Goal: Task Accomplishment & Management: Manage account settings

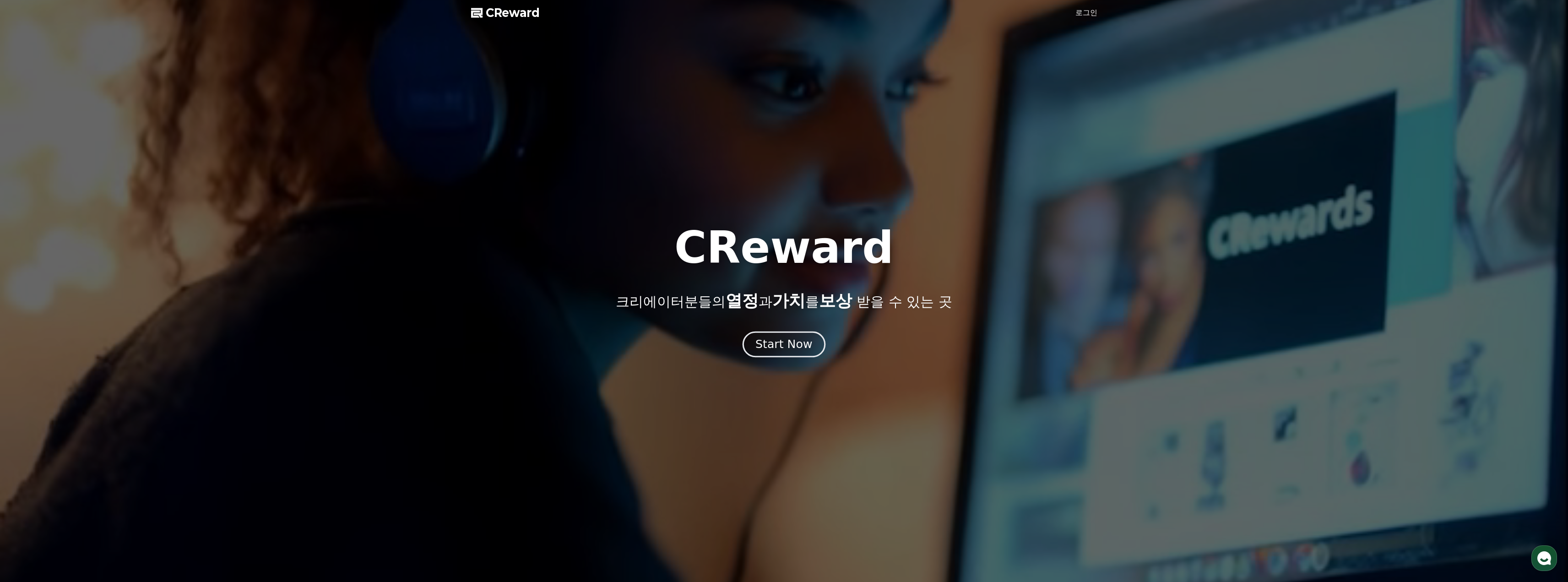
click at [769, 354] on button "Start Now" at bounding box center [784, 344] width 83 height 26
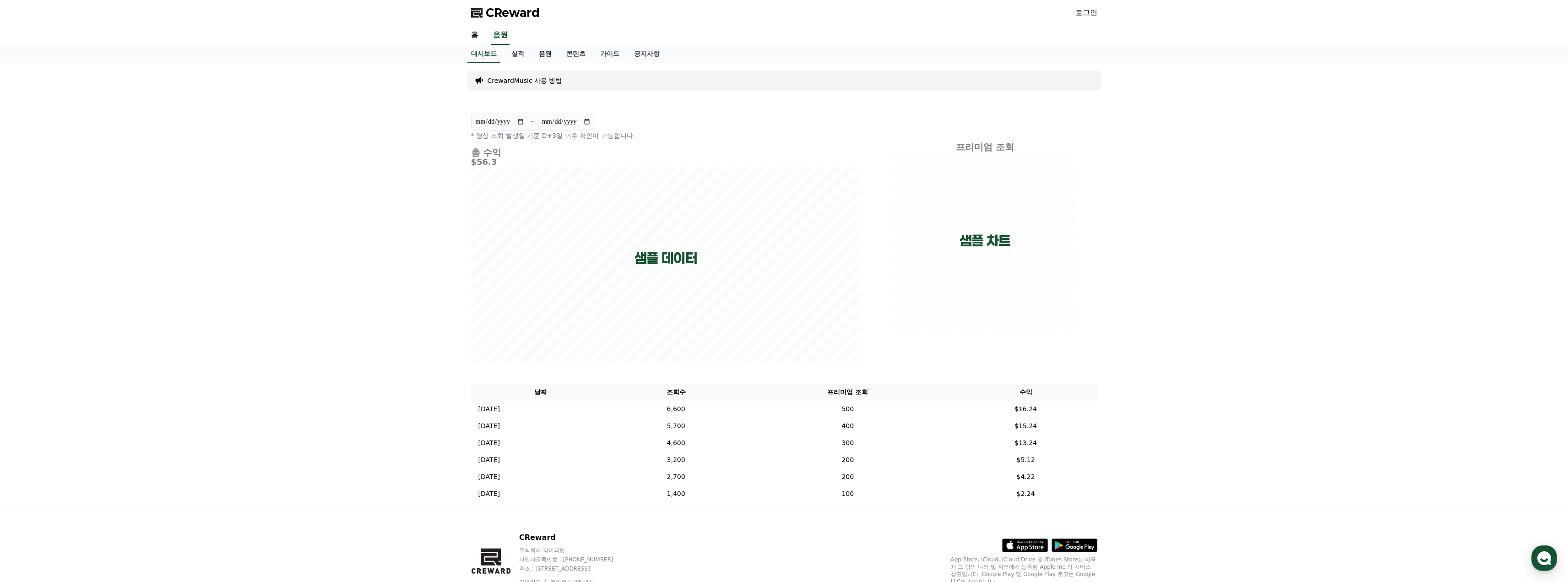
click at [545, 57] on link "음원" at bounding box center [545, 54] width 27 height 18
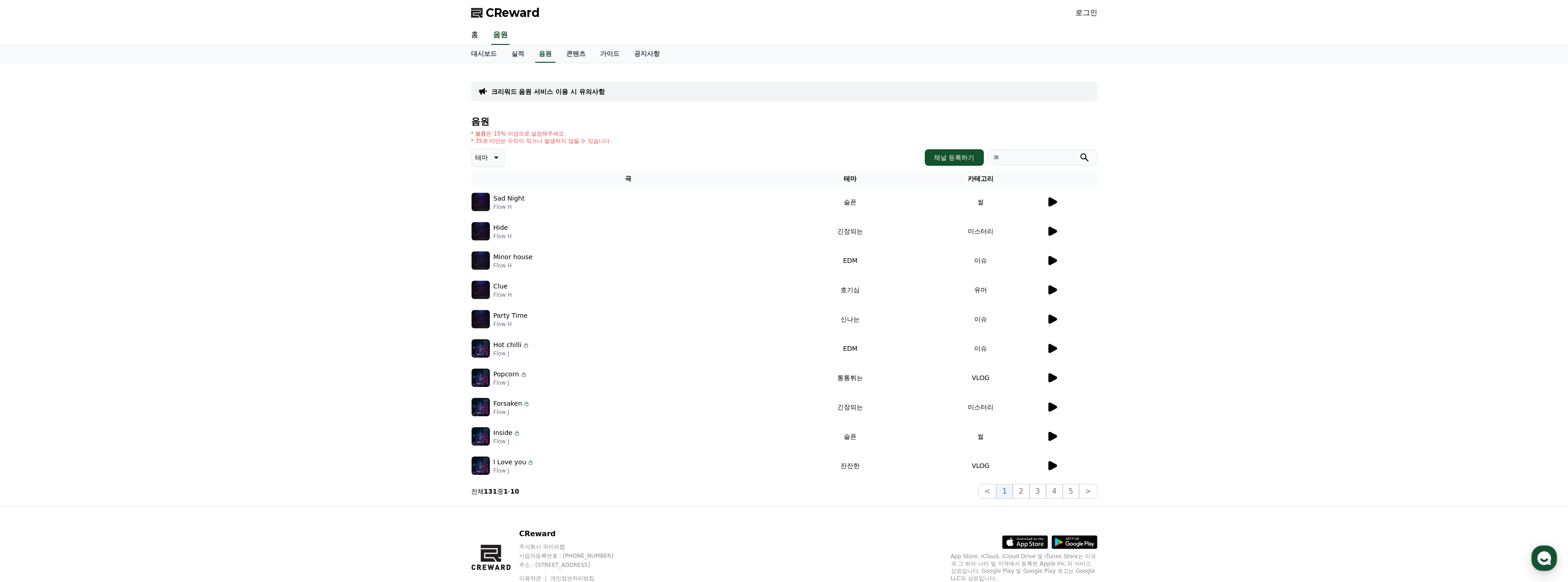
click at [1052, 203] on icon at bounding box center [1052, 202] width 9 height 9
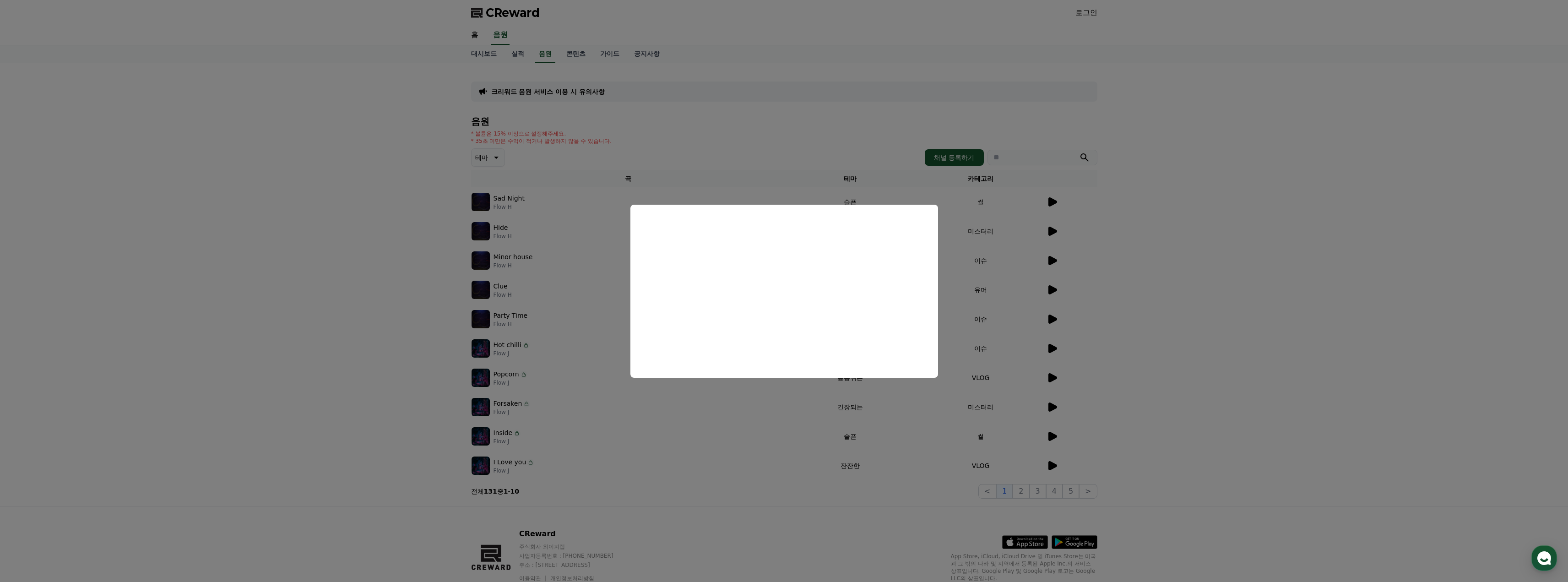
click at [1167, 285] on button "close modal" at bounding box center [784, 291] width 1568 height 582
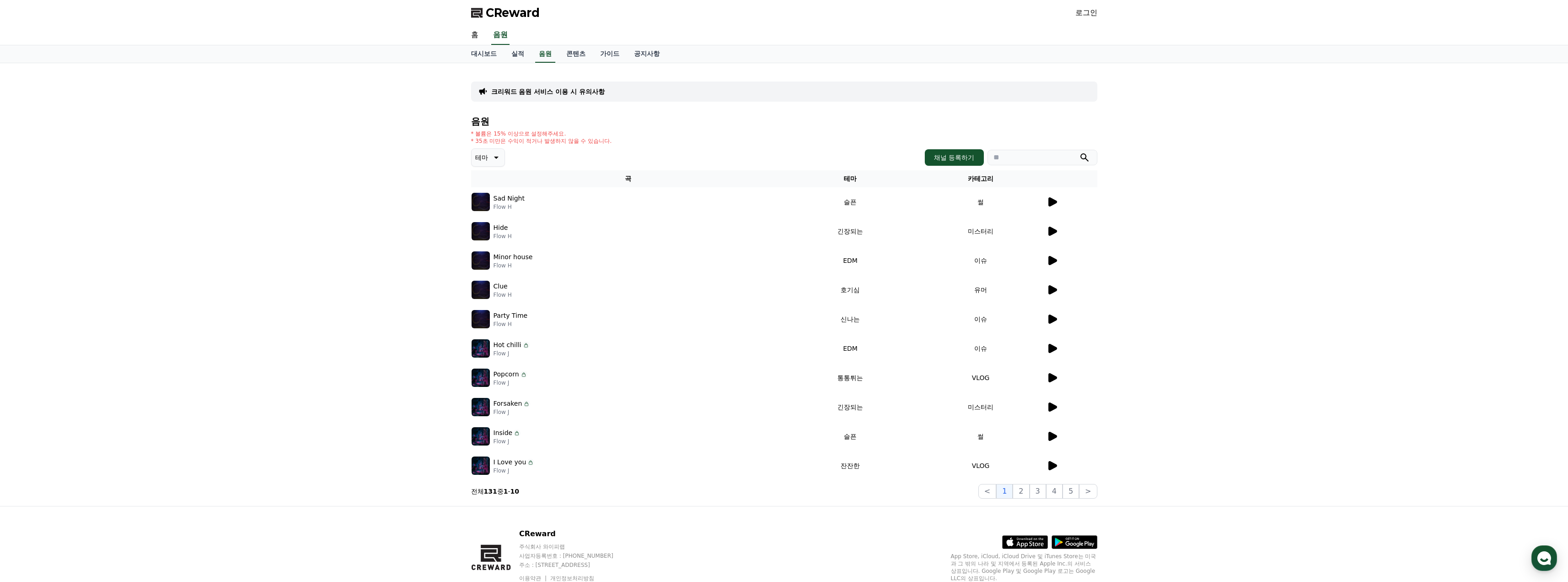
click at [1054, 234] on icon at bounding box center [1052, 231] width 11 height 11
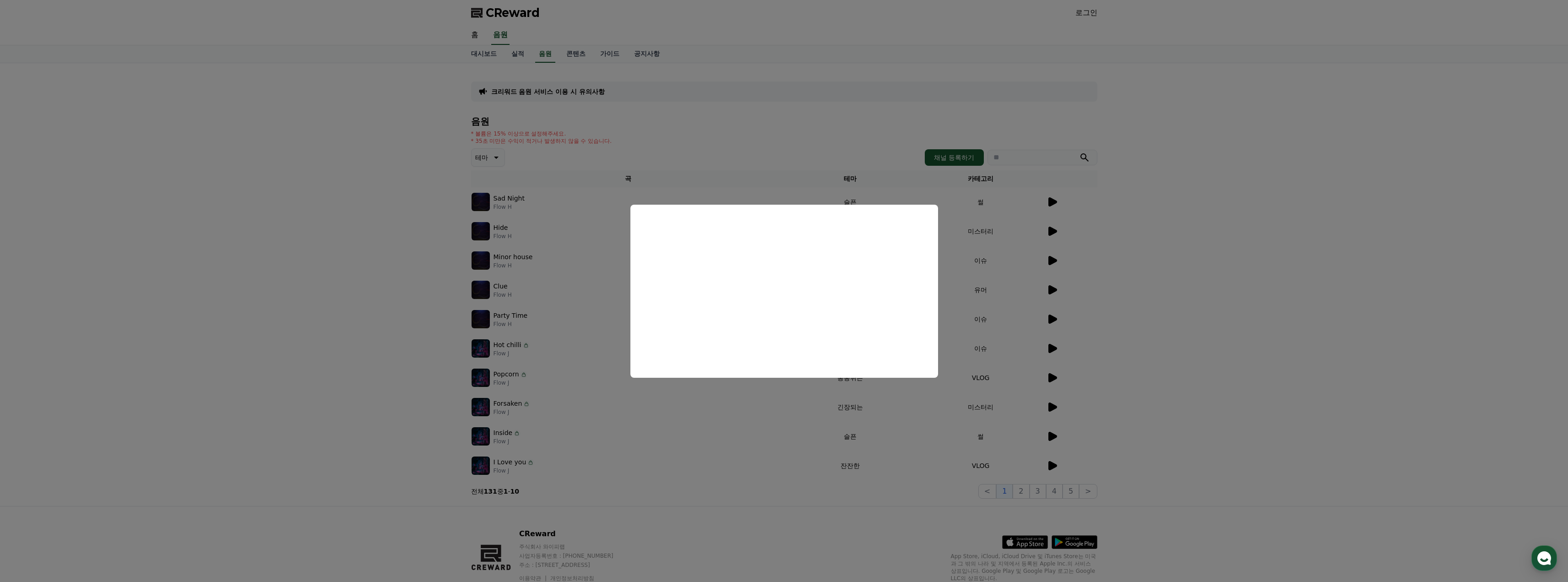
click at [1203, 284] on button "close modal" at bounding box center [784, 291] width 1568 height 582
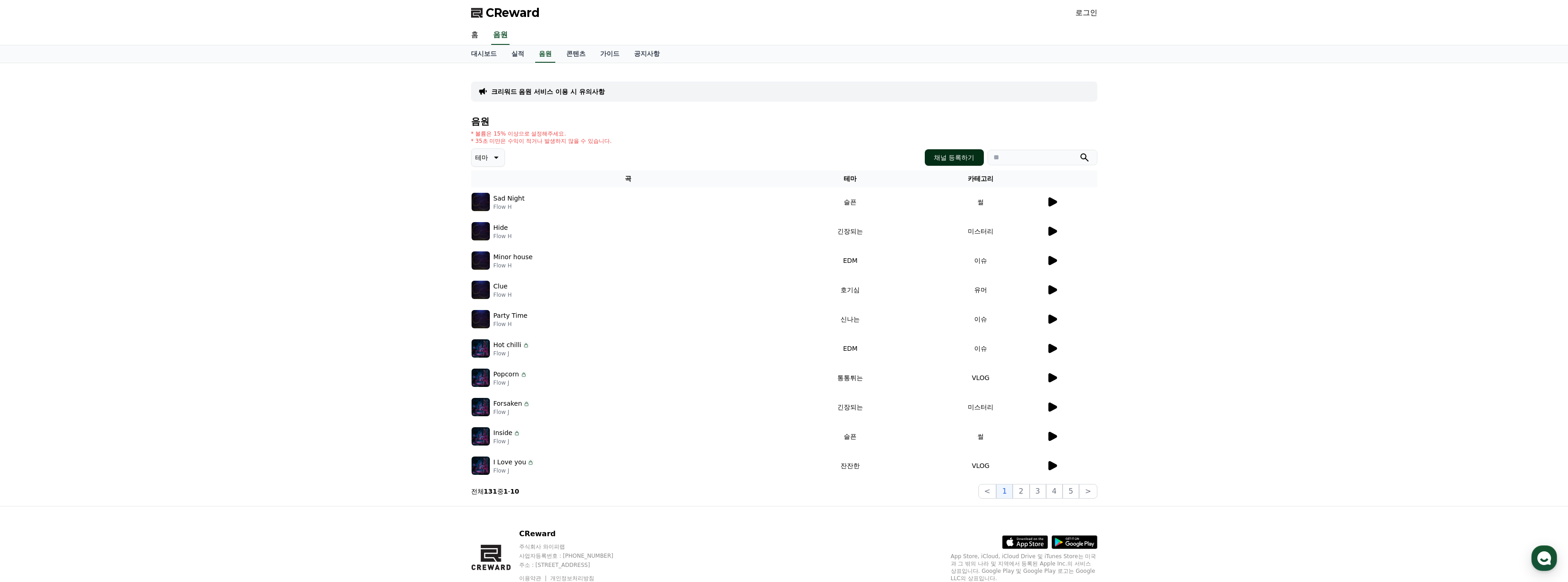
click at [958, 161] on button "채널 등록하기" at bounding box center [954, 157] width 58 height 16
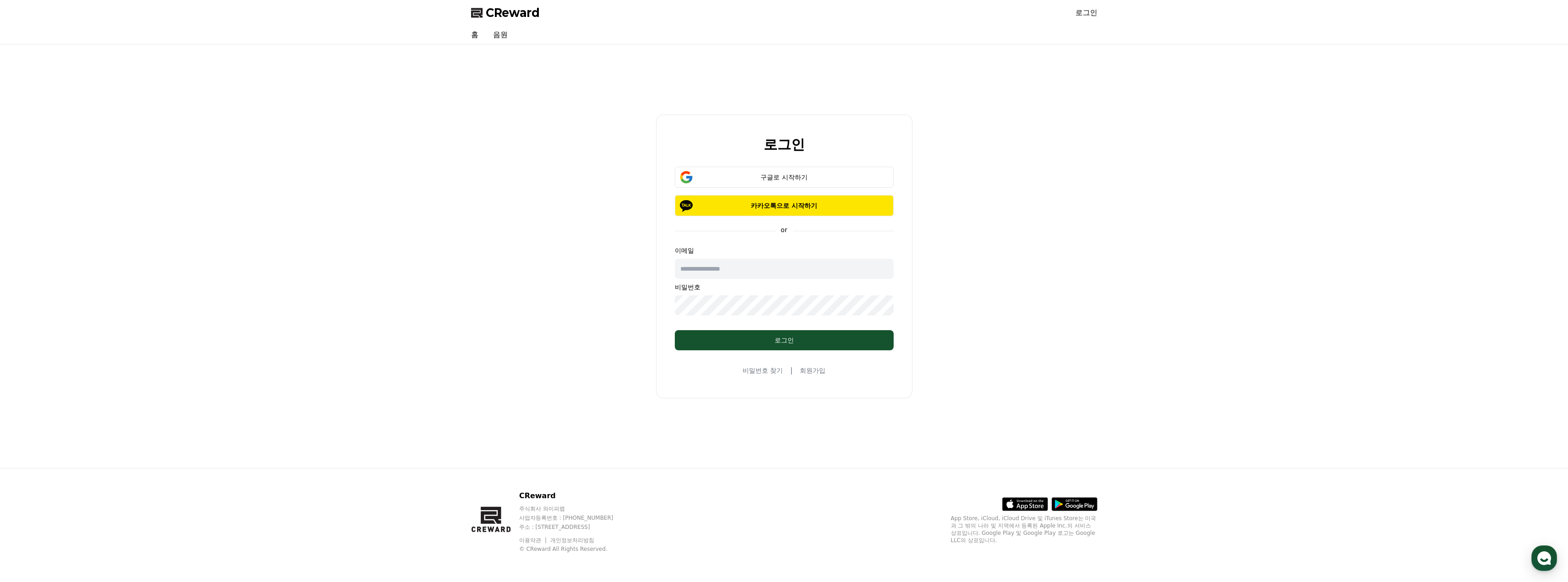
click at [797, 188] on div "구글로 시작하기 카카오톡으로 시작하기" at bounding box center [785, 191] width 219 height 49
click at [800, 178] on div "구글로 시작하기" at bounding box center [784, 177] width 192 height 9
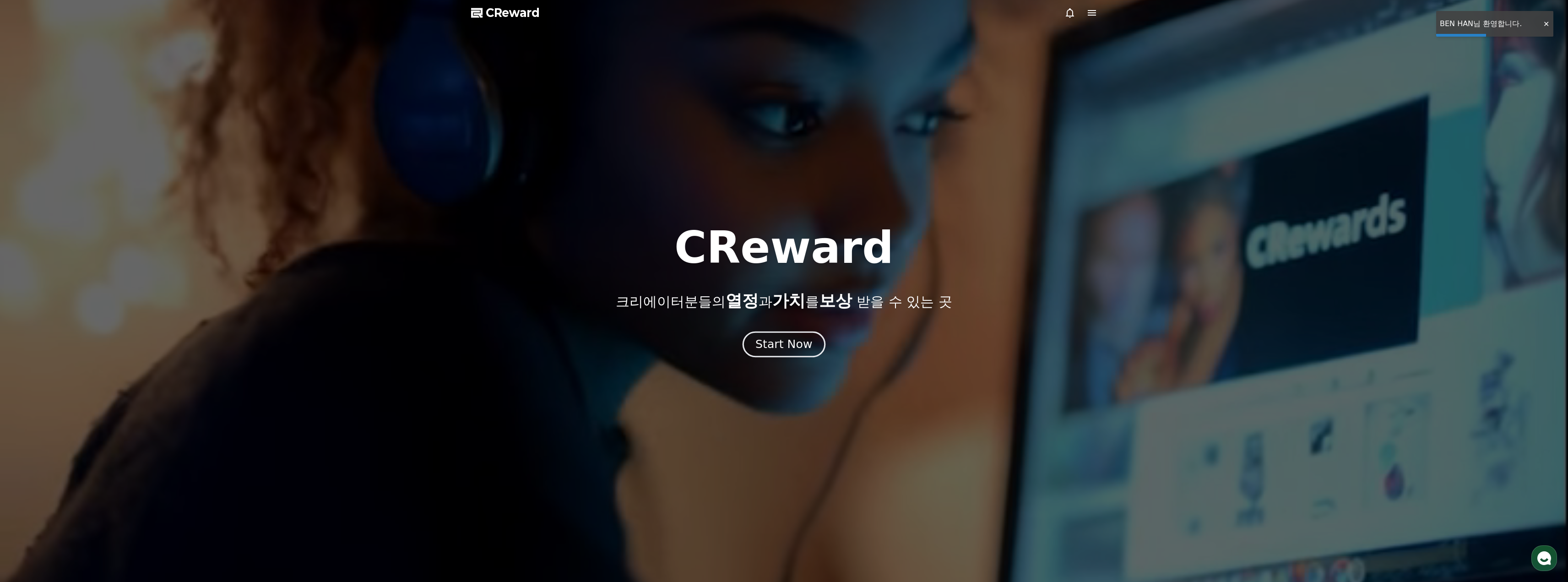
click at [780, 346] on div "Start Now" at bounding box center [783, 345] width 57 height 16
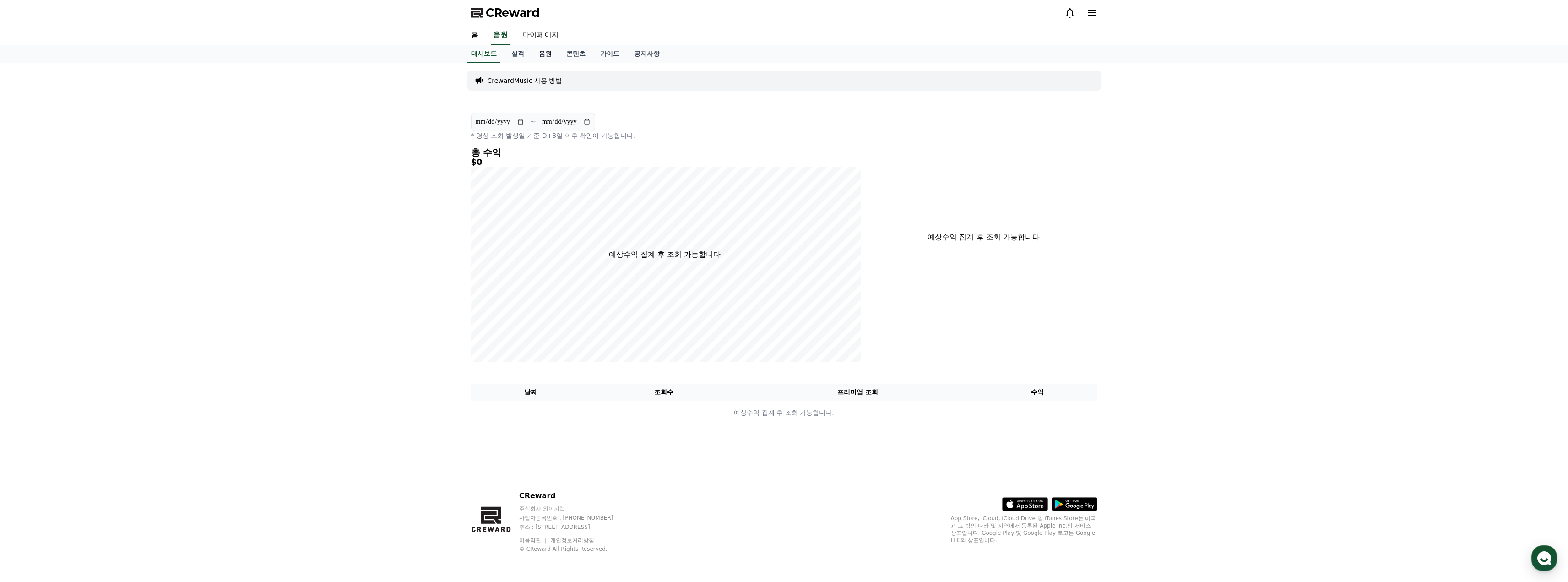
click at [545, 56] on link "음원" at bounding box center [545, 54] width 27 height 18
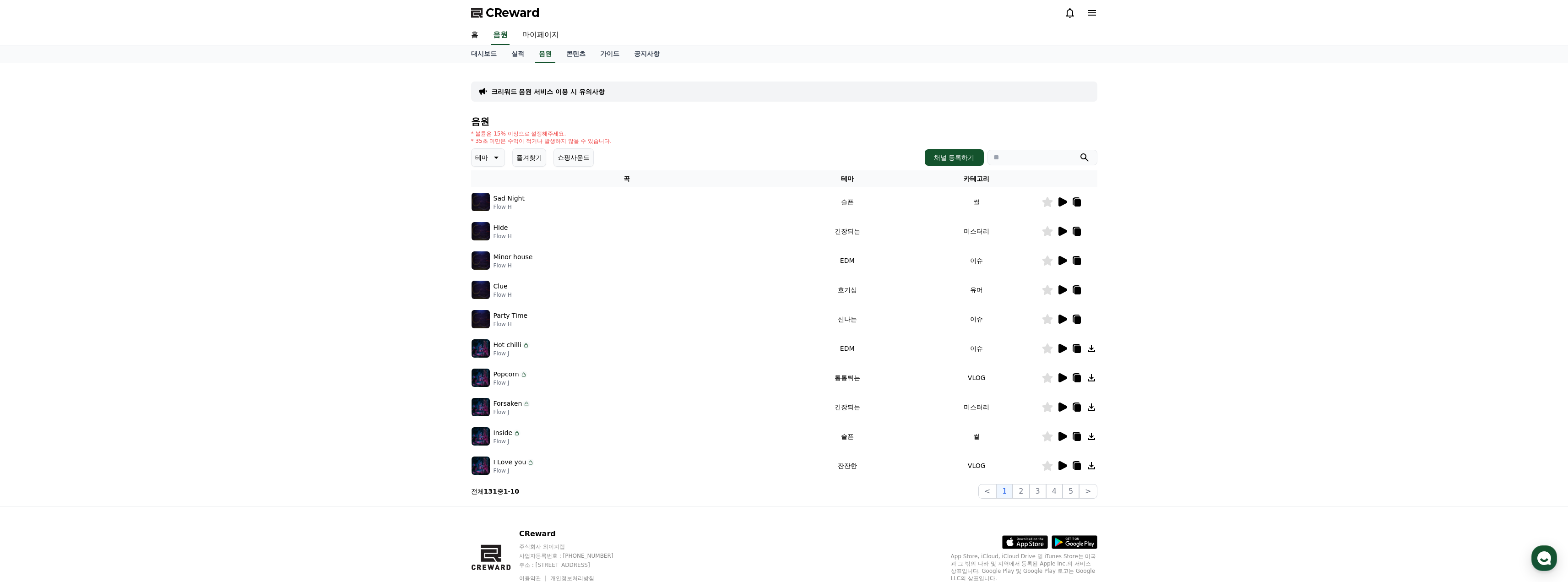
click at [1063, 262] on icon at bounding box center [1063, 260] width 9 height 9
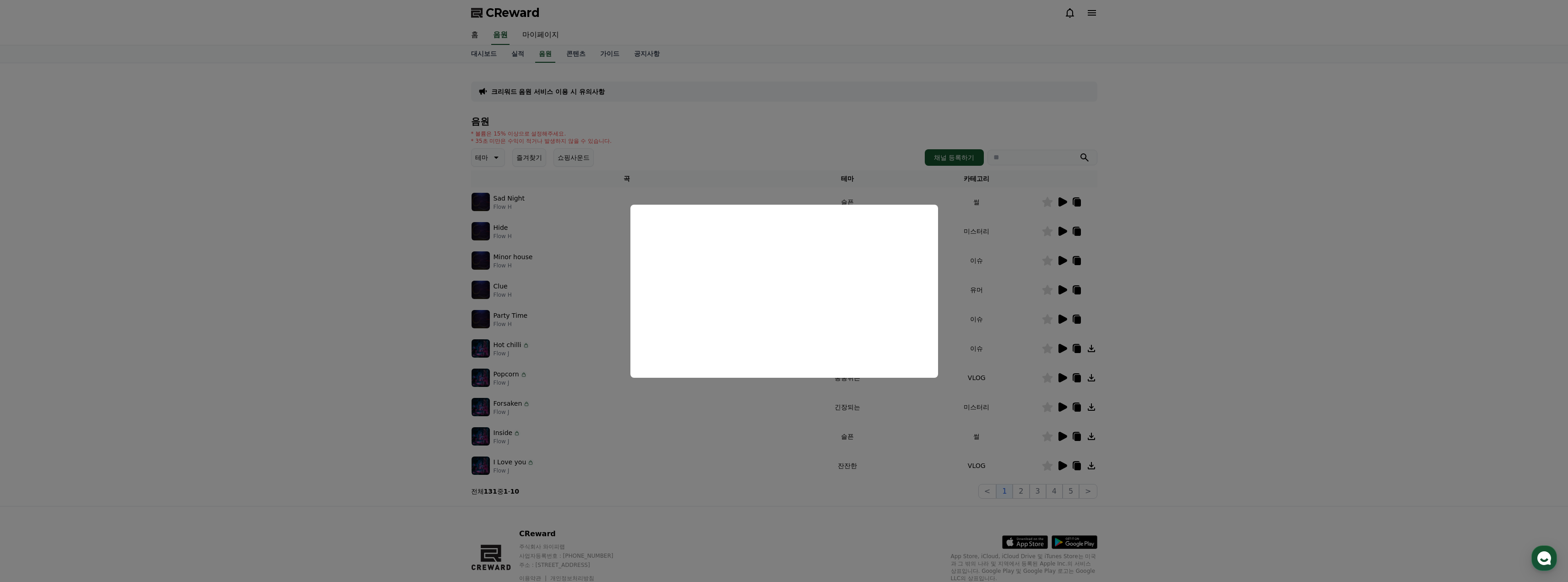
click at [1233, 346] on button "close modal" at bounding box center [784, 291] width 1568 height 582
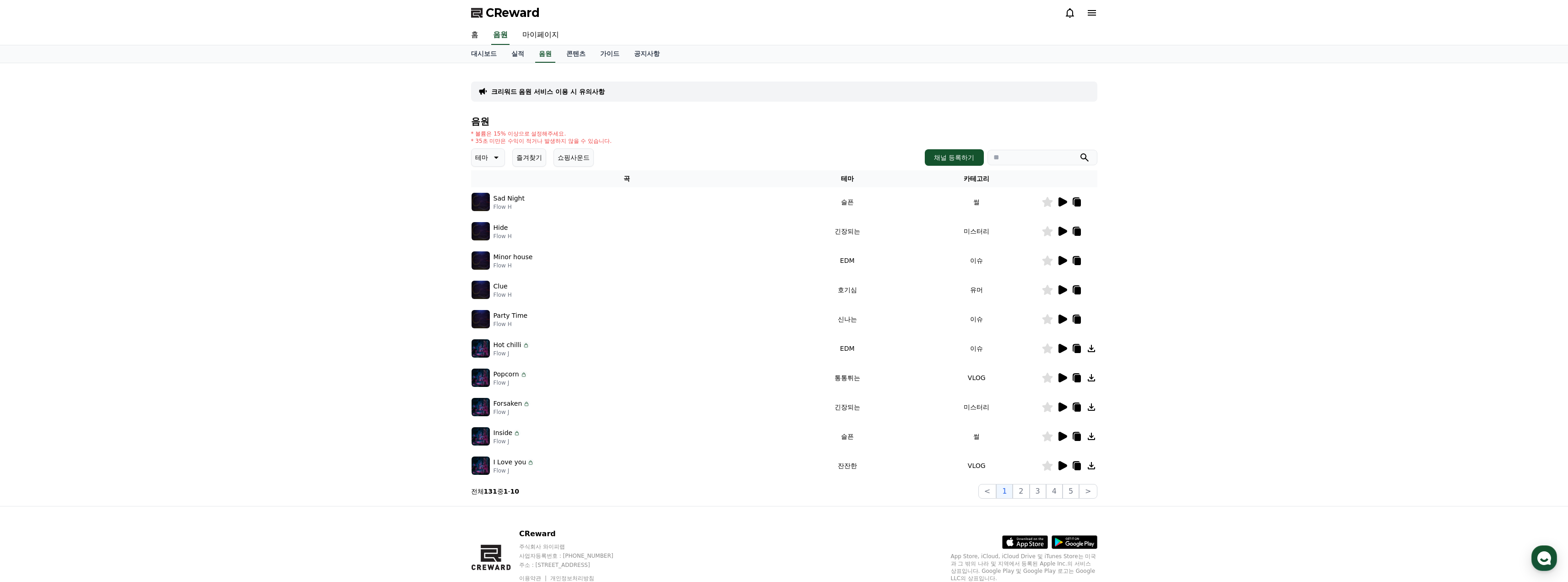
click at [1059, 320] on icon at bounding box center [1063, 319] width 9 height 9
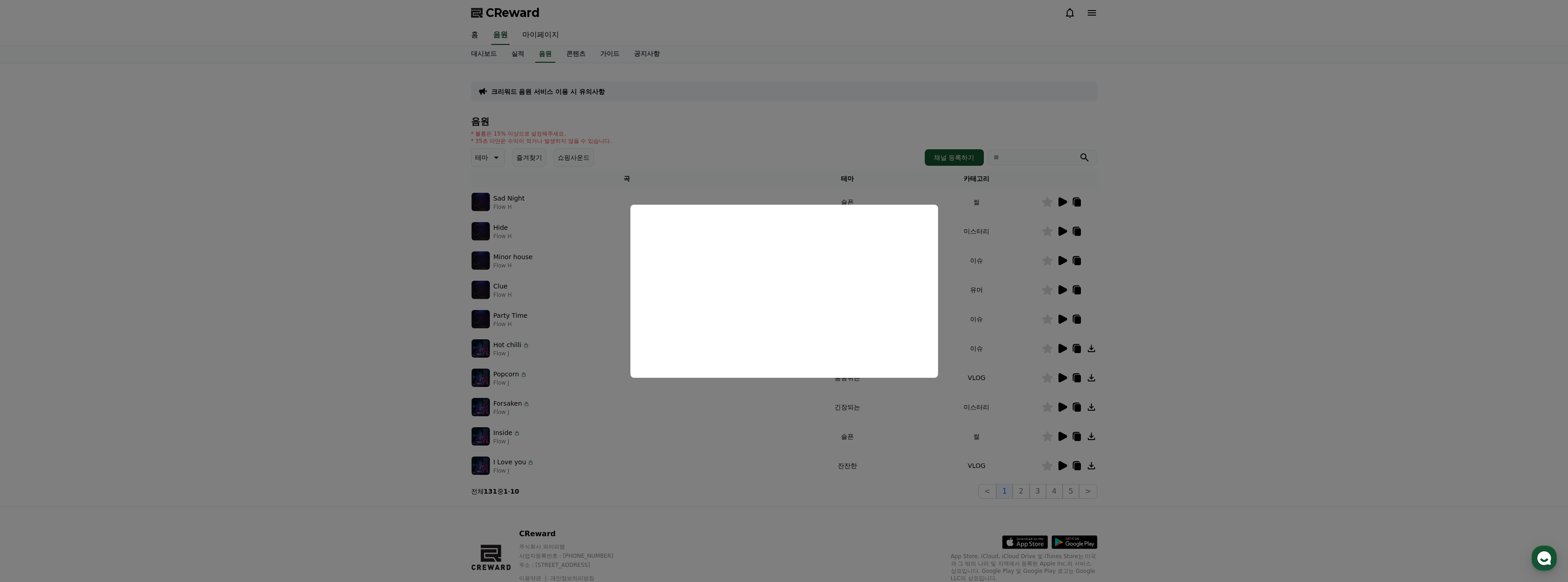
click at [1194, 346] on button "close modal" at bounding box center [784, 291] width 1568 height 582
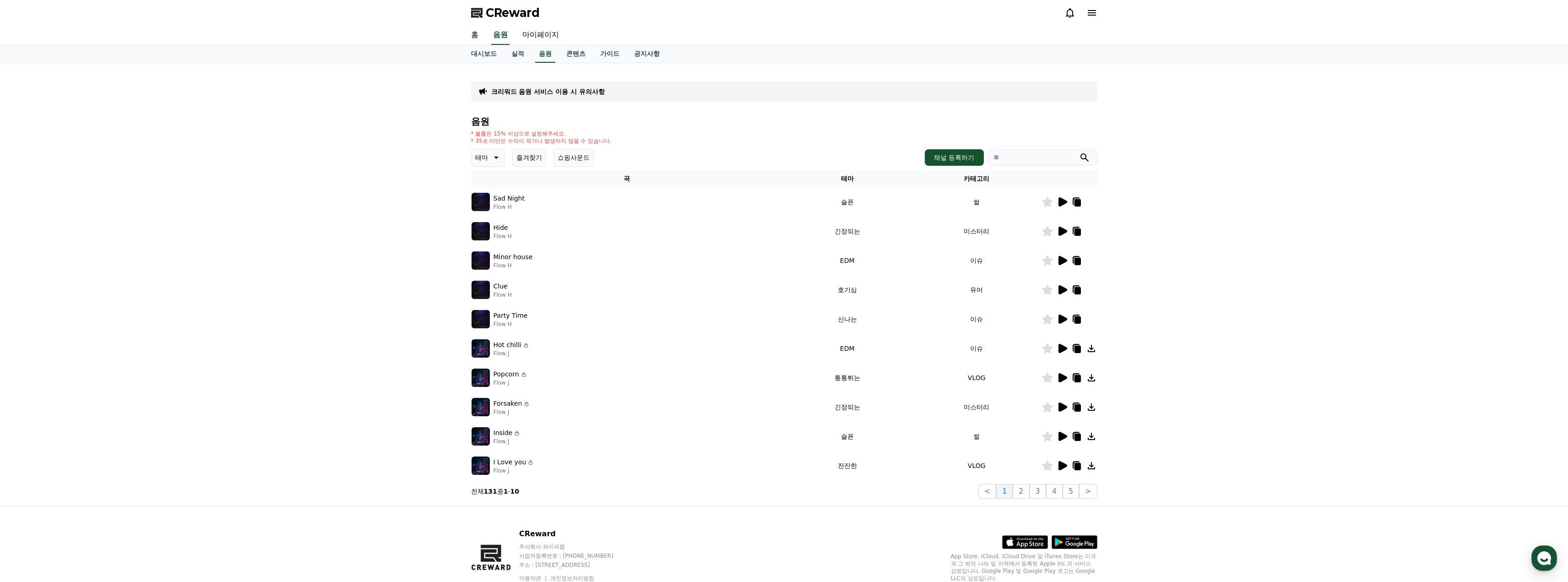
click at [1057, 382] on icon at bounding box center [1062, 377] width 11 height 11
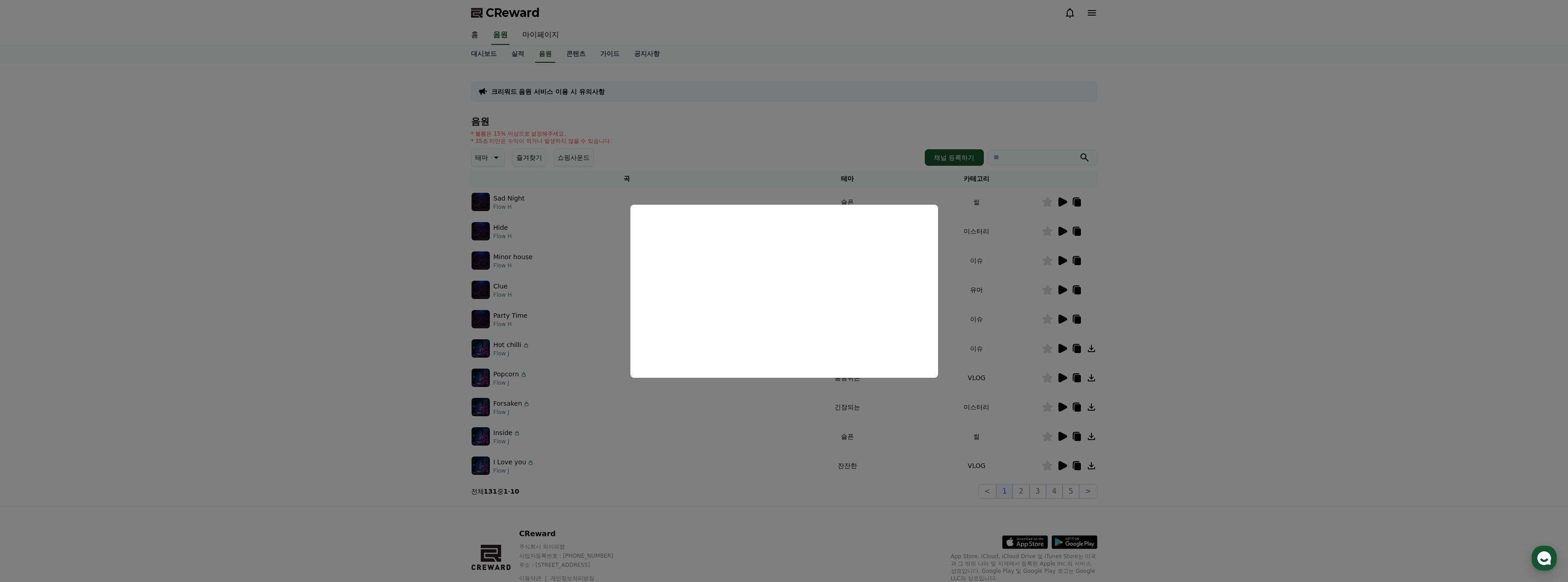
click at [1220, 331] on button "close modal" at bounding box center [784, 291] width 1568 height 582
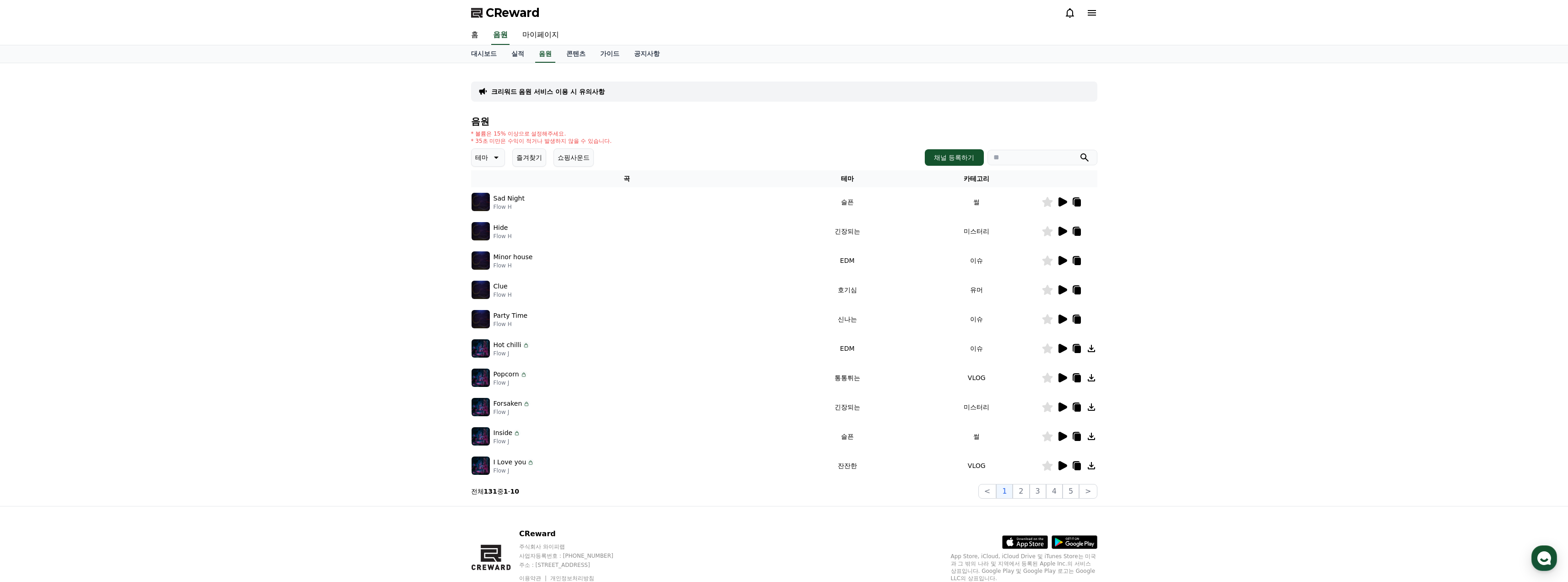
click at [1057, 404] on icon at bounding box center [1062, 407] width 11 height 11
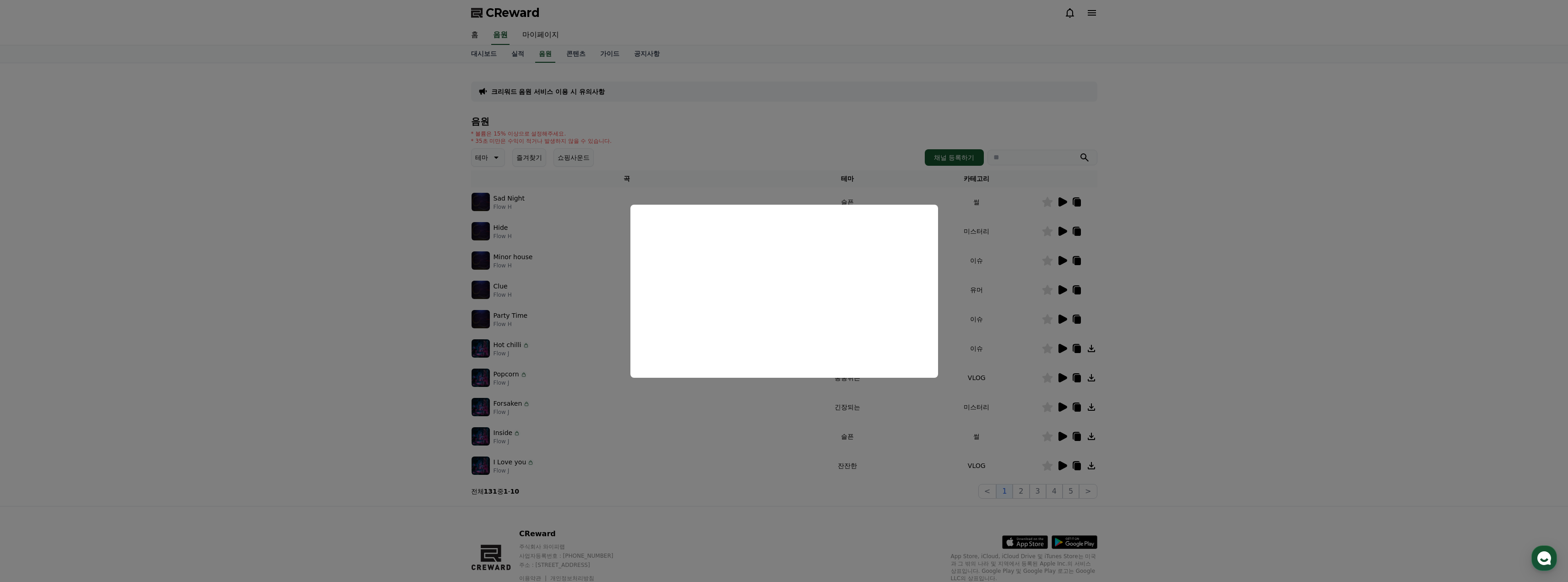
click at [1205, 357] on button "close modal" at bounding box center [784, 291] width 1568 height 582
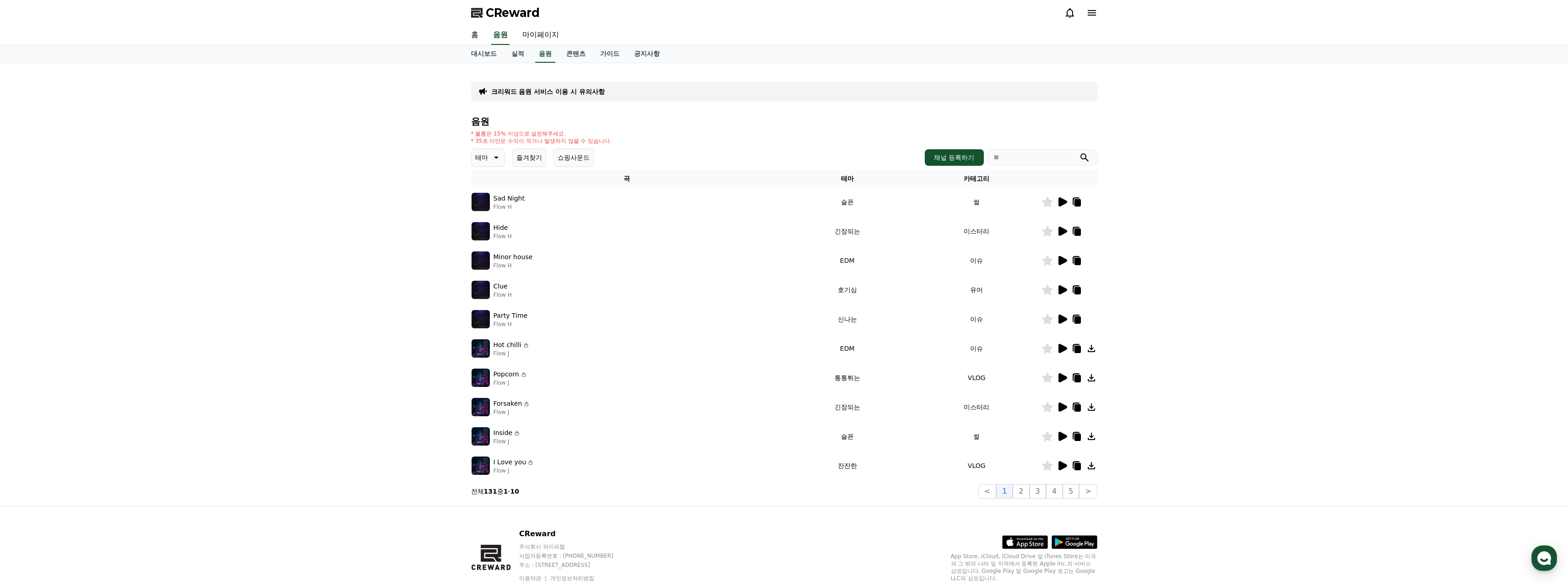
click at [1061, 466] on icon at bounding box center [1063, 465] width 9 height 9
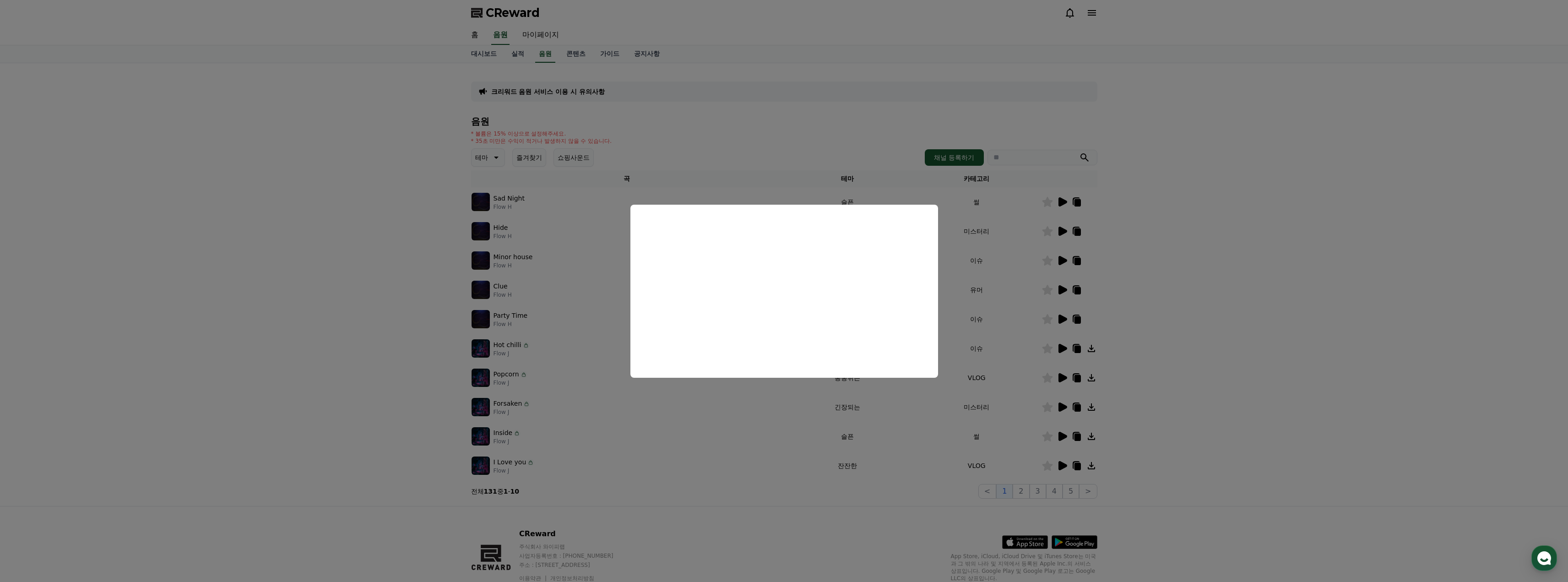
click at [1242, 337] on button "close modal" at bounding box center [784, 291] width 1568 height 582
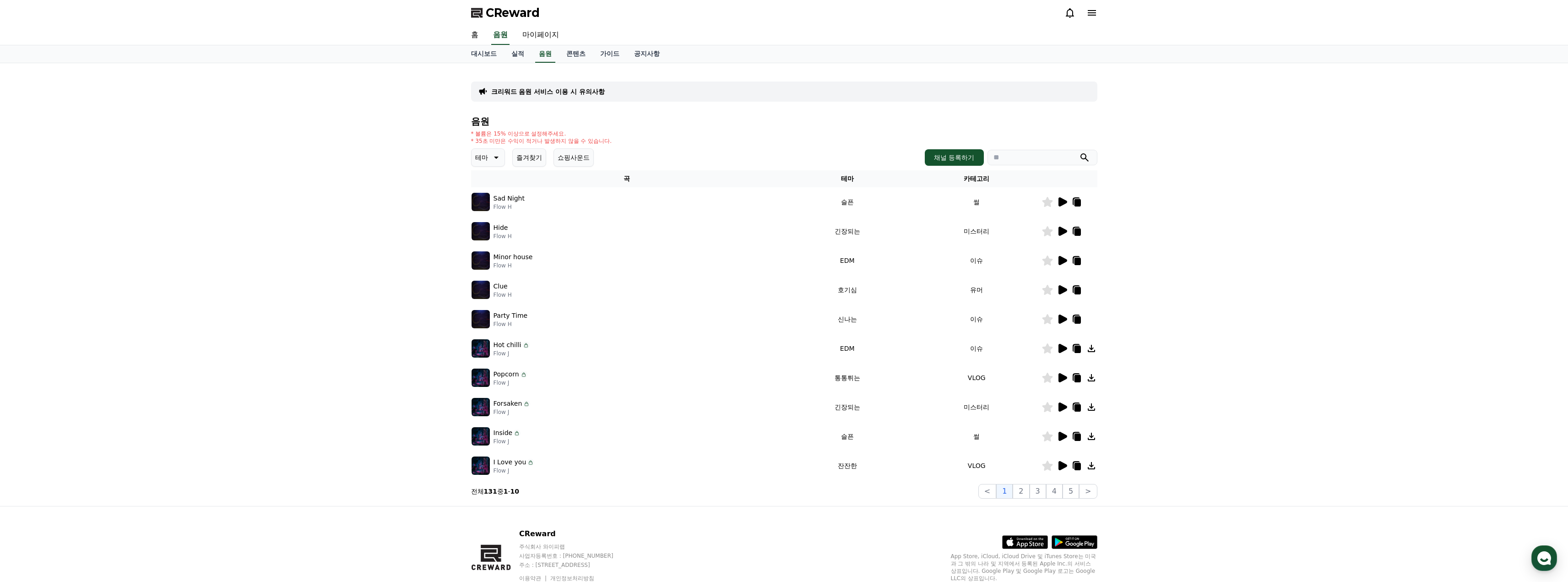
click at [1069, 382] on div at bounding box center [1069, 377] width 55 height 11
click at [1064, 379] on icon at bounding box center [1063, 377] width 9 height 9
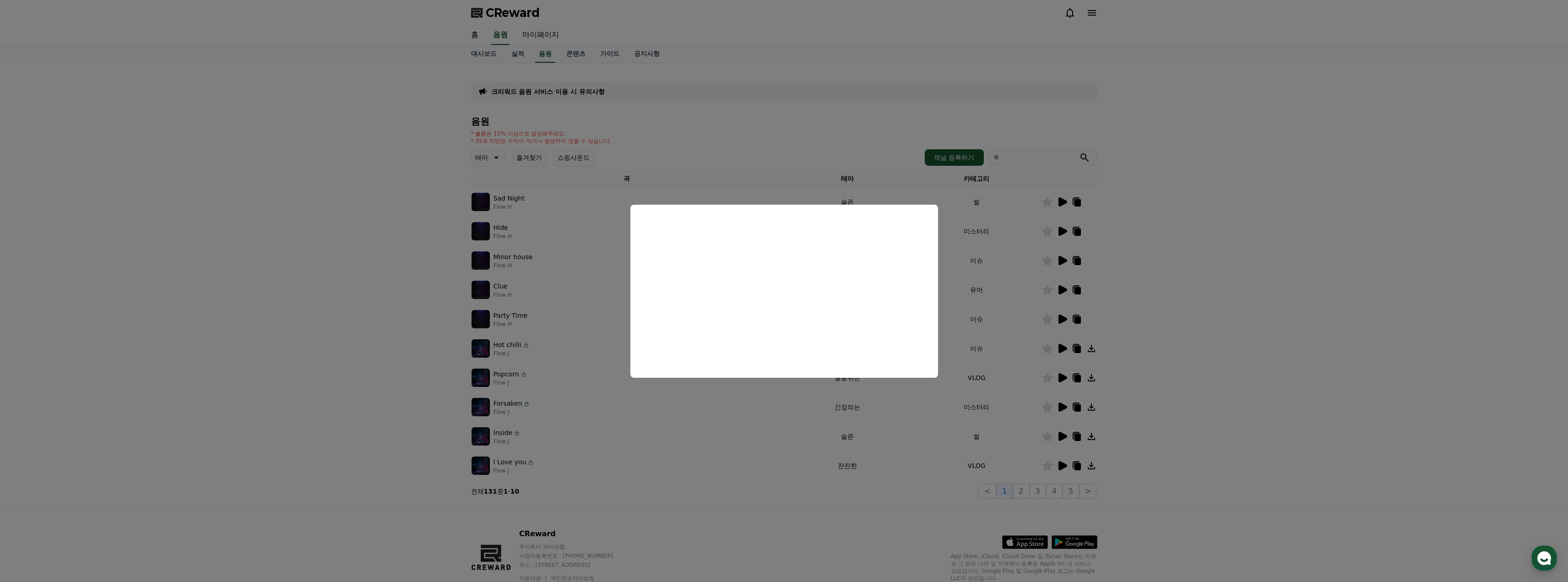
click at [1225, 349] on button "close modal" at bounding box center [784, 291] width 1568 height 582
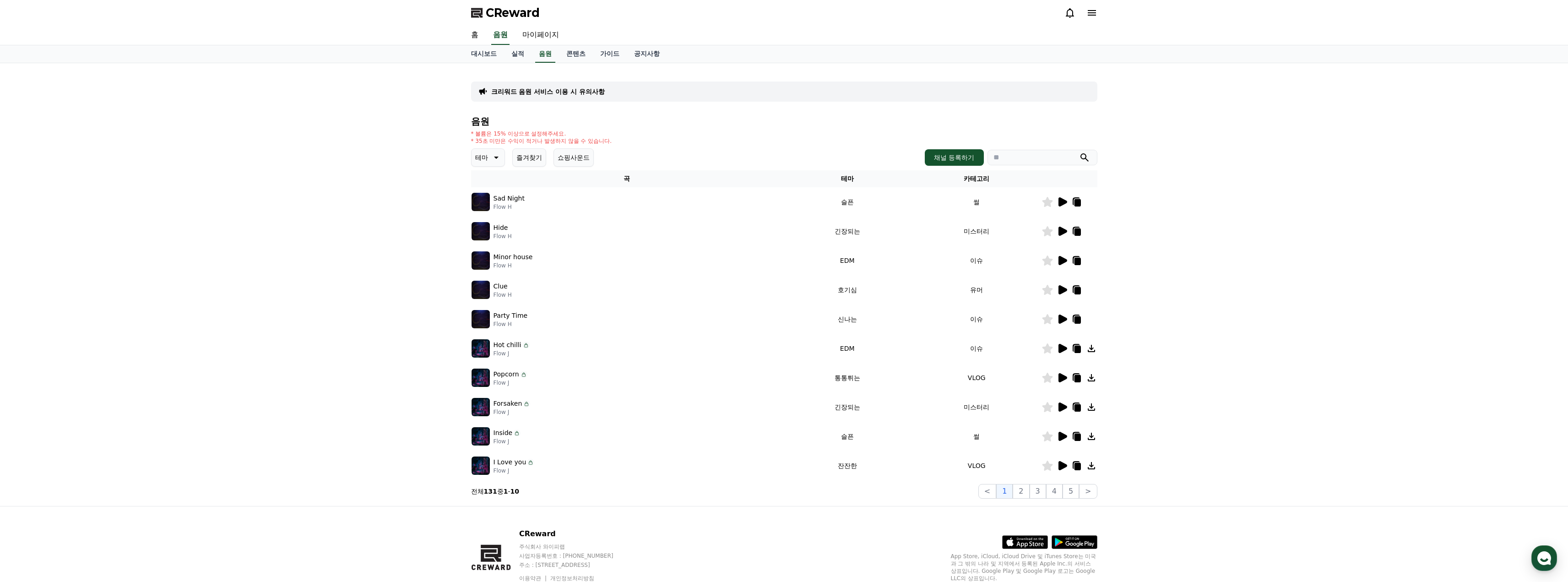
click at [1090, 379] on icon at bounding box center [1091, 377] width 11 height 11
click at [1453, 23] on div "CReward" at bounding box center [784, 13] width 1568 height 26
click at [1557, 25] on div "CReward" at bounding box center [784, 13] width 1568 height 26
click at [1542, 24] on div at bounding box center [1546, 24] width 15 height 9
click at [474, 35] on link "홈" at bounding box center [475, 35] width 22 height 19
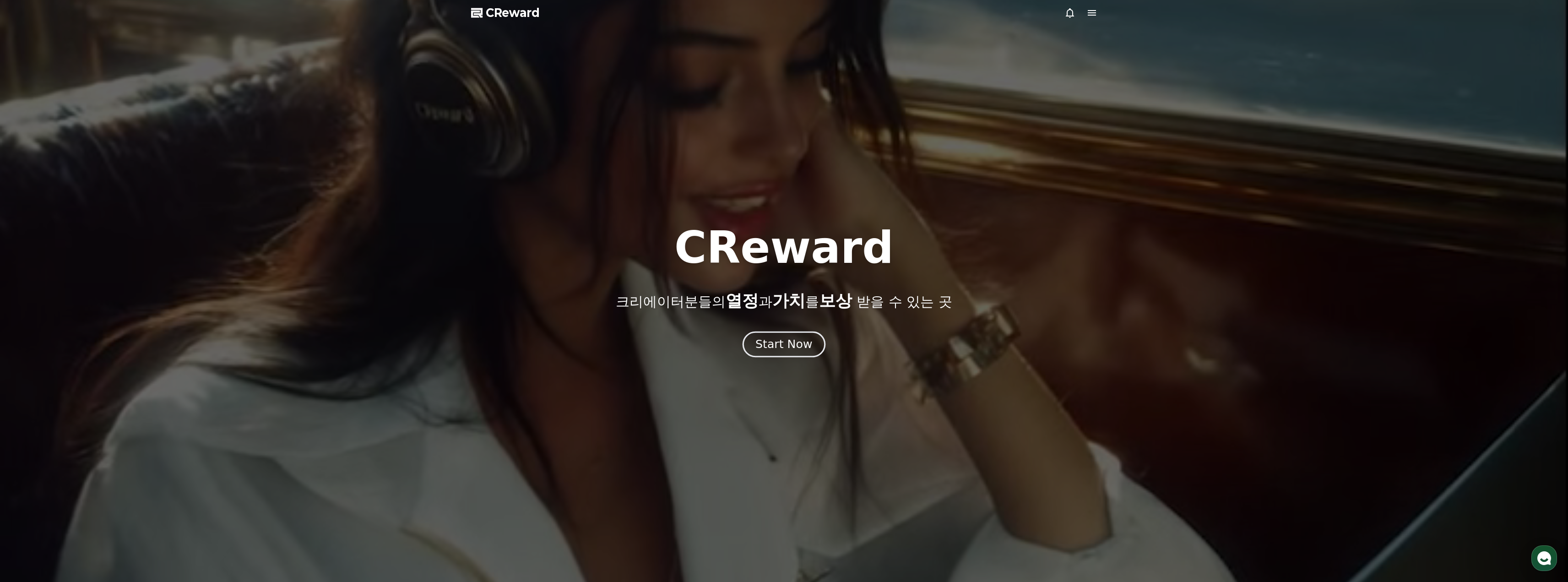
click at [776, 346] on div "Start Now" at bounding box center [783, 345] width 57 height 16
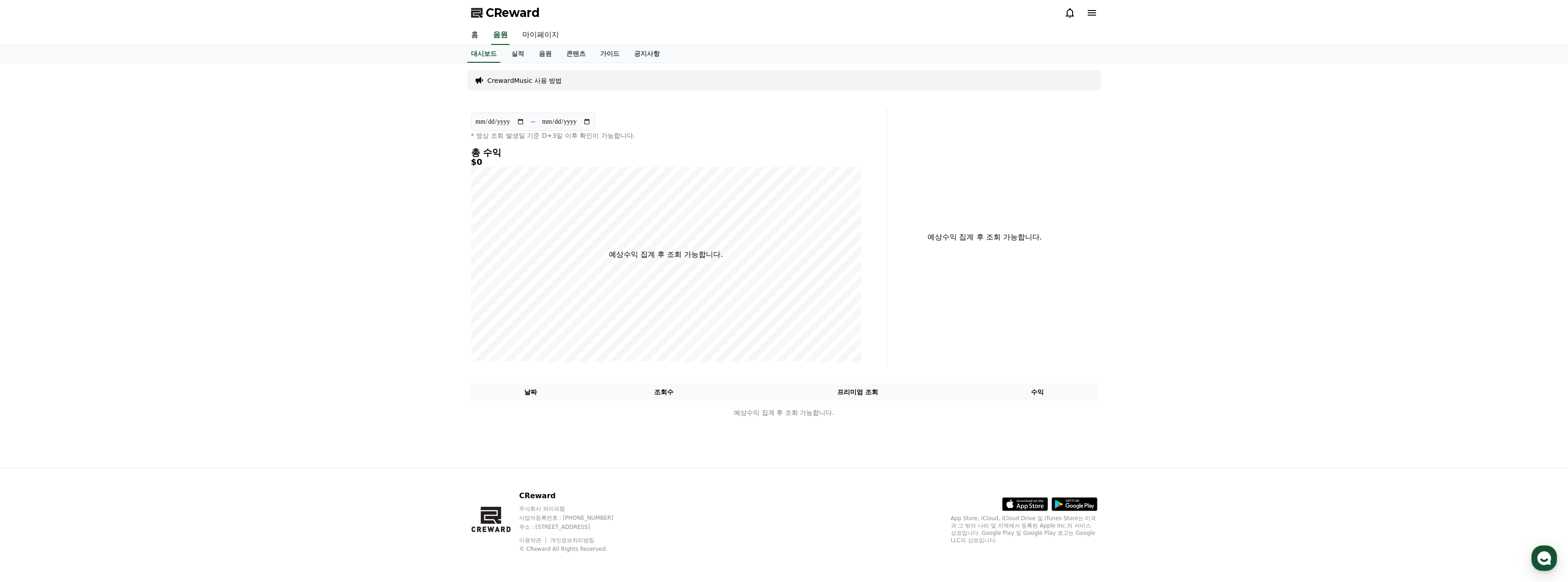
click at [544, 38] on link "마이페이지" at bounding box center [541, 35] width 51 height 19
select select "**********"
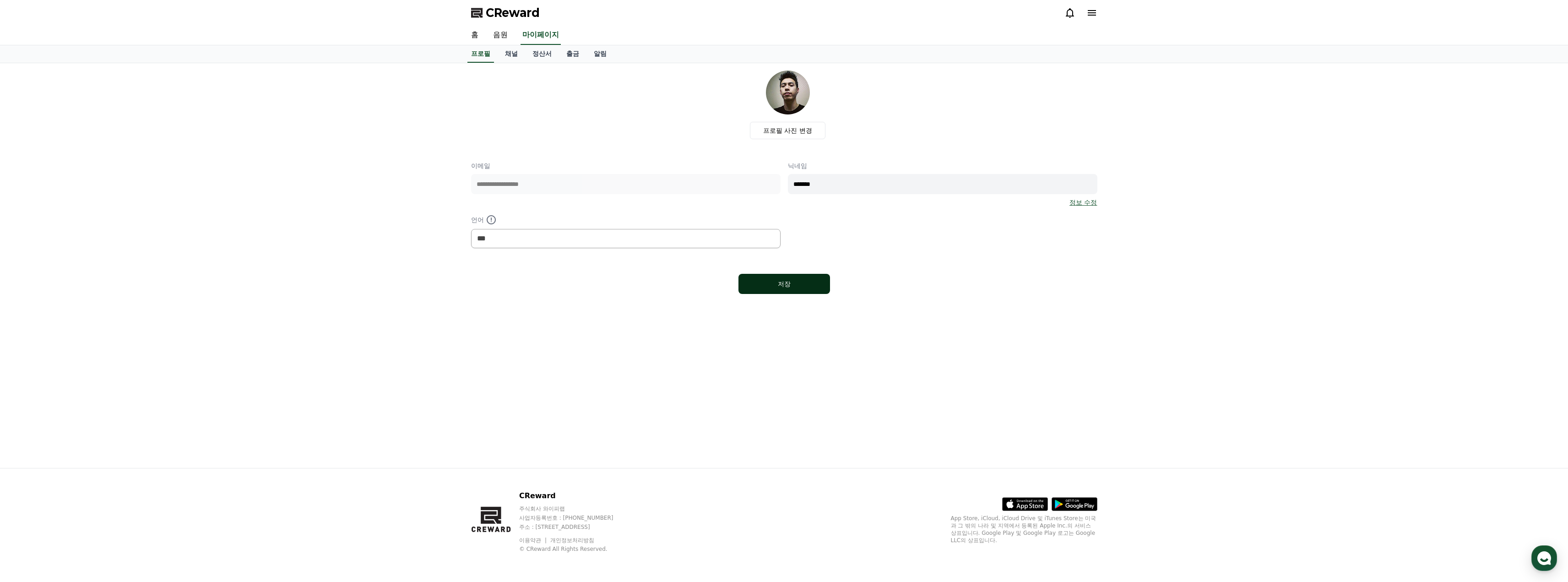
click at [753, 284] on button "저장" at bounding box center [784, 284] width 91 height 20
select select "**********"
click at [497, 52] on div "프로필 채널 정산서 출금 알림" at bounding box center [784, 54] width 641 height 18
click at [514, 57] on link "채널" at bounding box center [511, 54] width 27 height 18
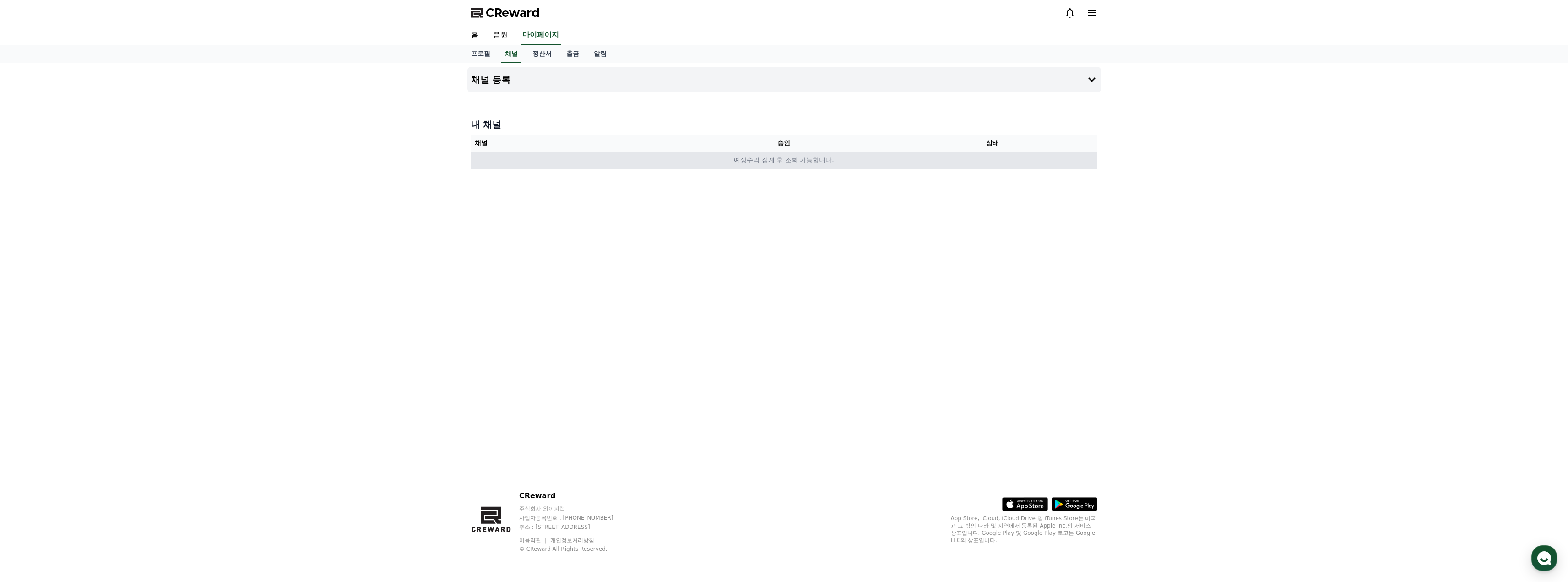
click at [670, 158] on td "예상수익 집계 후 조회 가능합니다." at bounding box center [784, 160] width 626 height 17
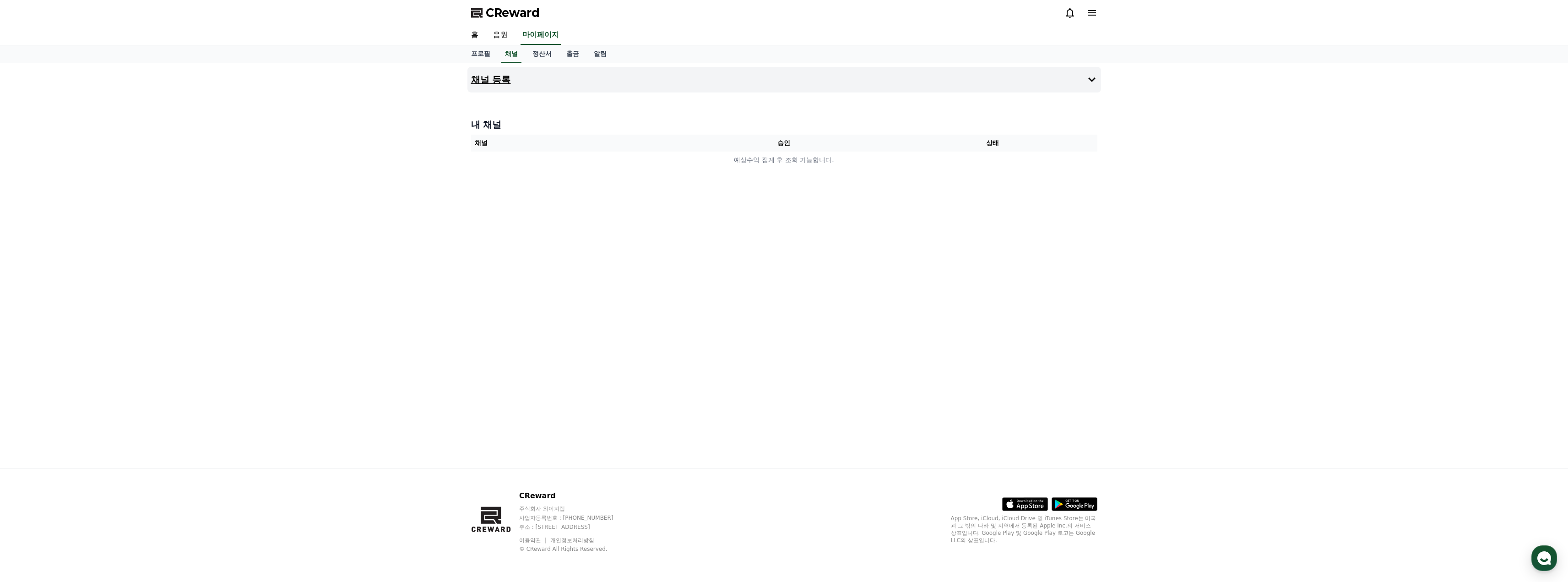
click at [578, 84] on button "채널 등록" at bounding box center [784, 80] width 634 height 26
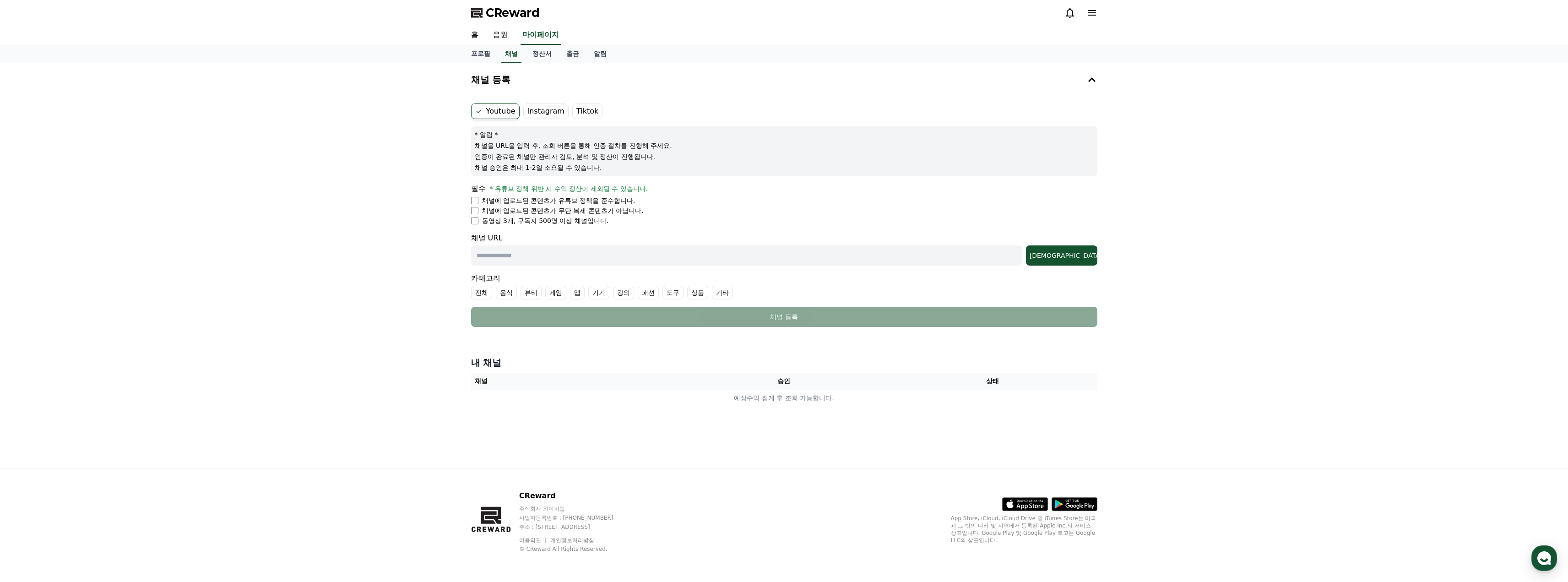
click at [479, 209] on li "채널에 업로드된 콘텐츠가 무단 복제 콘텐츠가 아닙니다." at bounding box center [784, 210] width 626 height 9
click at [475, 214] on li "채널에 업로드된 콘텐츠가 무단 복제 콘텐츠가 아닙니다." at bounding box center [784, 210] width 626 height 9
click at [470, 209] on div "Youtube Instagram Tiktok * 알림 * 채널을 URL을 입력 후, 조회 버튼을 통해 인증 절차를 진행해 주세요. 인증이 완료…" at bounding box center [784, 215] width 634 height 231
